Goal: Communication & Community: Answer question/provide support

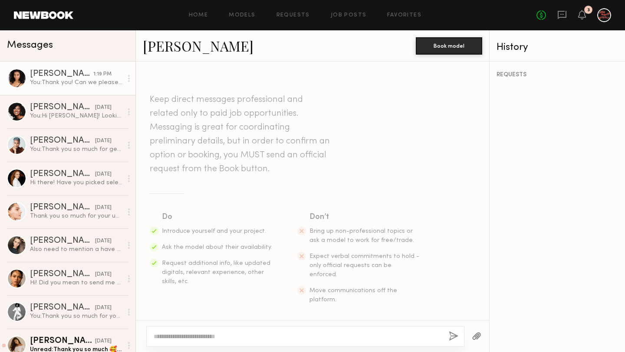
click at [82, 102] on link "[PERSON_NAME] [DATE] You: Hi [PERSON_NAME]! Looking forward to this [DATE] shoo…" at bounding box center [67, 111] width 135 height 33
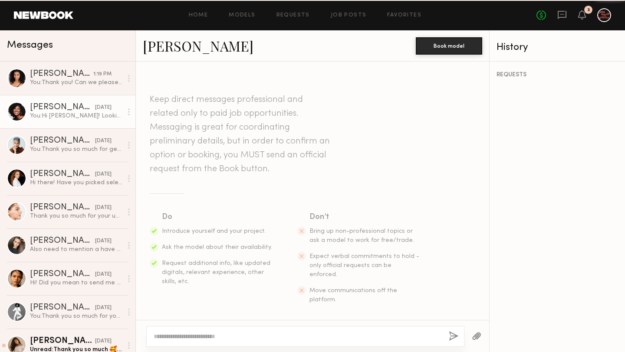
scroll to position [1118, 0]
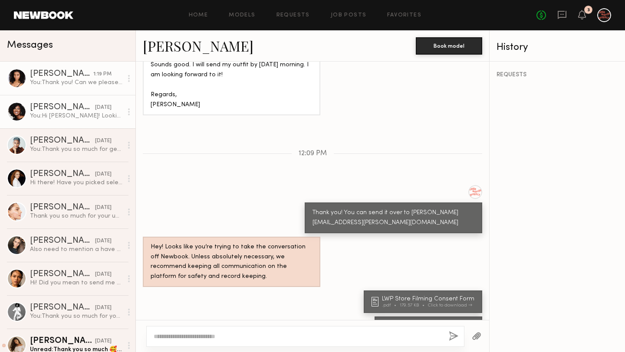
click at [73, 80] on div "You: Thank you! Can we please see an option with the white long-sleeve sweater …" at bounding box center [76, 83] width 92 height 8
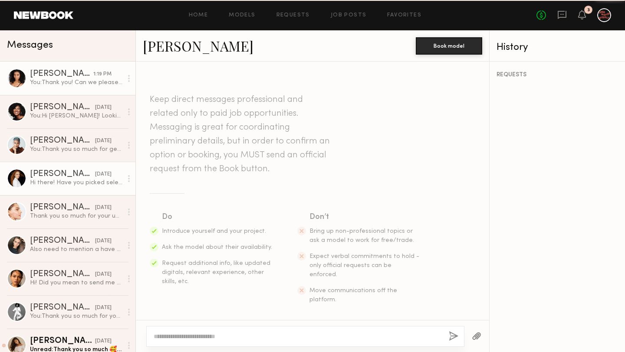
scroll to position [2325, 0]
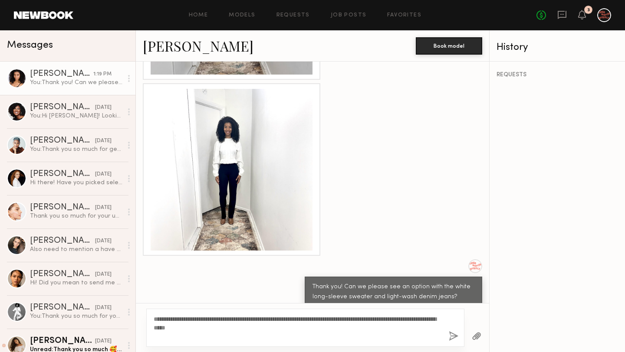
type textarea "**********"
click at [450, 336] on button "button" at bounding box center [454, 336] width 10 height 11
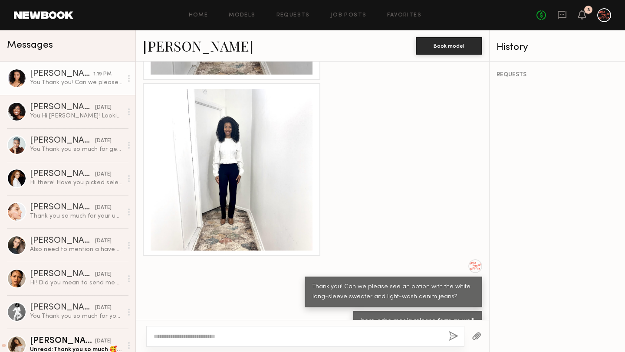
scroll to position [2369, 0]
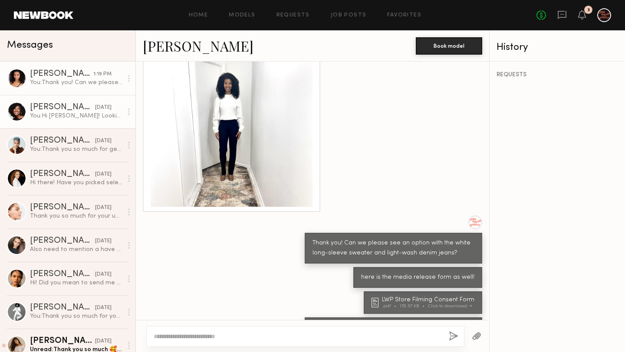
click at [79, 108] on div "[PERSON_NAME]" at bounding box center [62, 107] width 65 height 9
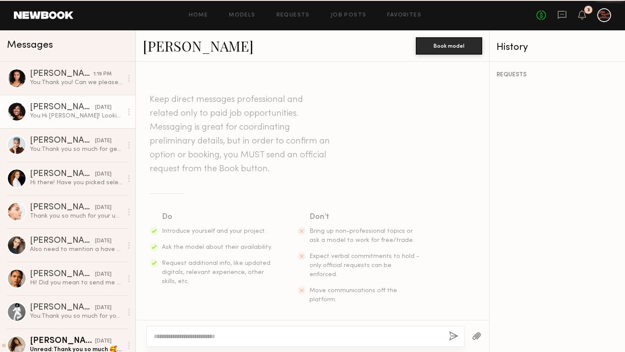
scroll to position [1118, 0]
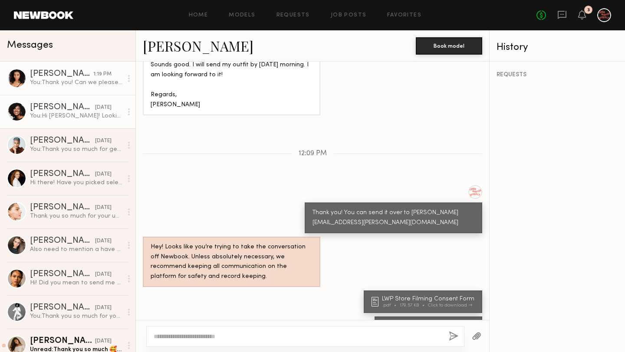
click at [65, 81] on div "You: Thank you! Can we please see an option with the white long-sleeve sweater …" at bounding box center [76, 83] width 92 height 8
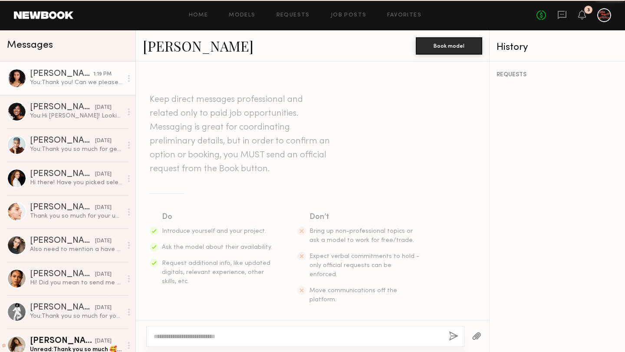
scroll to position [2393, 0]
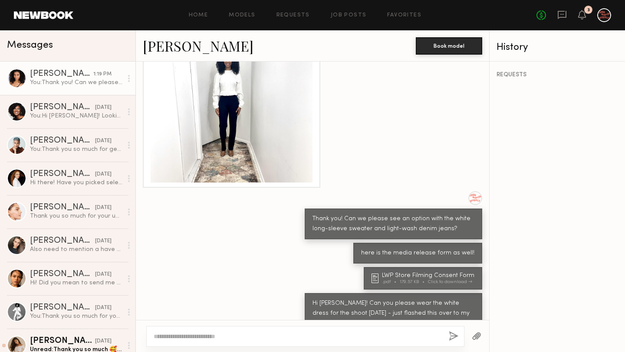
click at [239, 337] on textarea at bounding box center [298, 336] width 288 height 9
click at [400, 273] on div "LWP Store Filming Consent Form" at bounding box center [429, 276] width 95 height 6
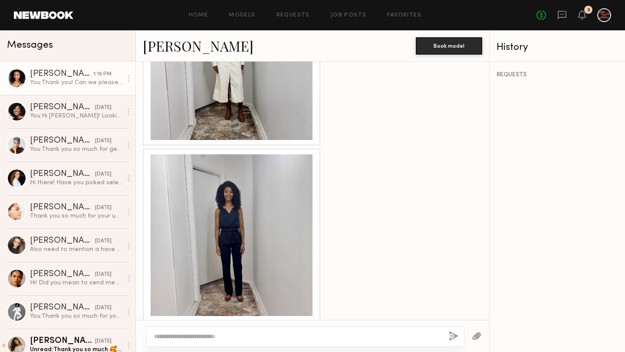
scroll to position [1845, 0]
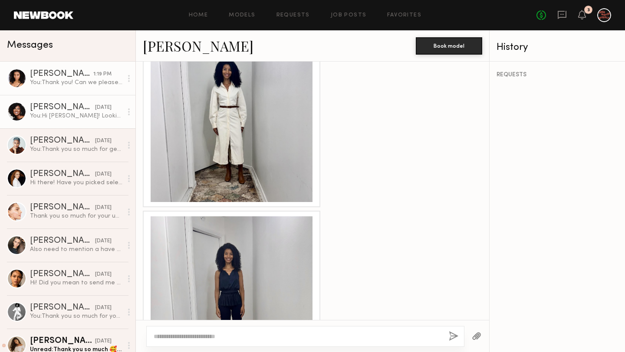
click at [90, 113] on div "You: Hi [PERSON_NAME]! Looking forward to this [DATE] shoot. Here is the deck (…" at bounding box center [76, 116] width 92 height 8
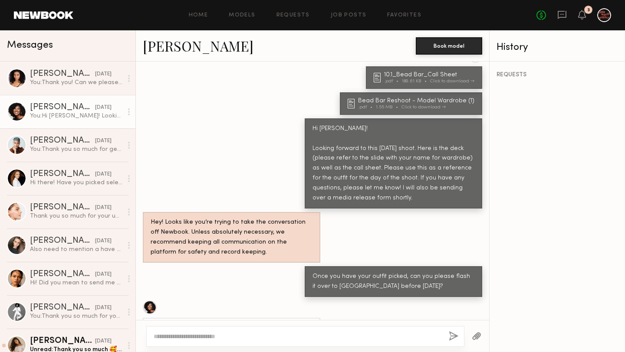
scroll to position [829, 0]
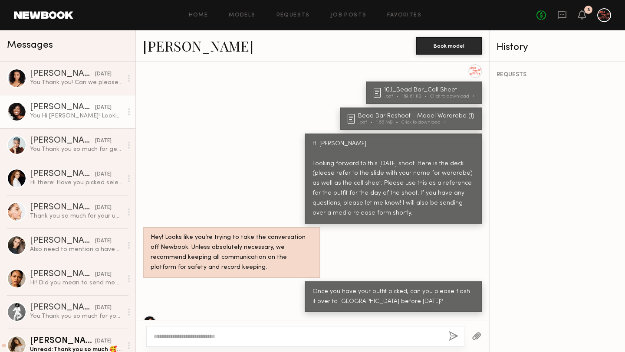
click at [264, 233] on div "Hey! Looks like you’re trying to take the conversation off Newbook. Unless abso…" at bounding box center [232, 253] width 162 height 40
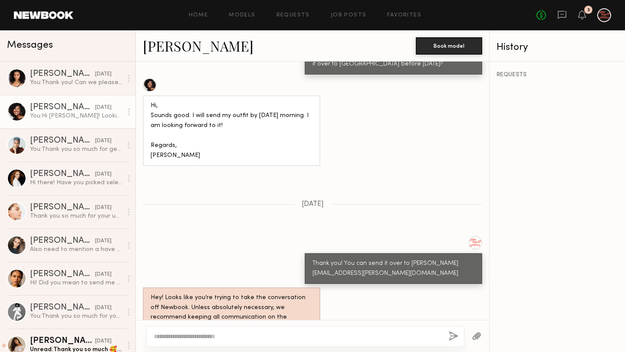
scroll to position [1118, 0]
